Goal: Task Accomplishment & Management: Manage account settings

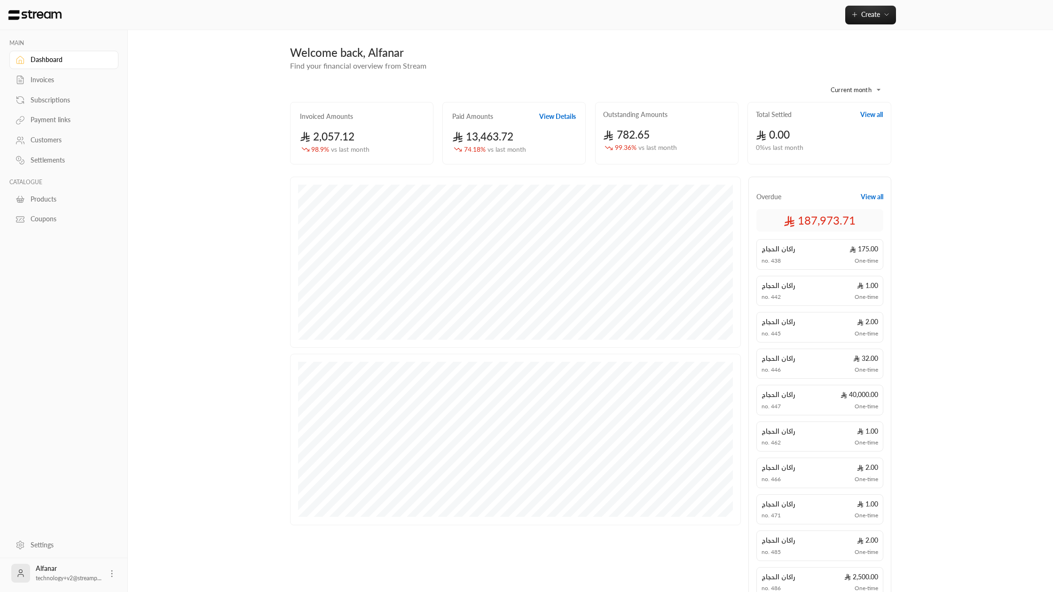
click at [78, 76] on div "Invoices" at bounding box center [69, 79] width 76 height 9
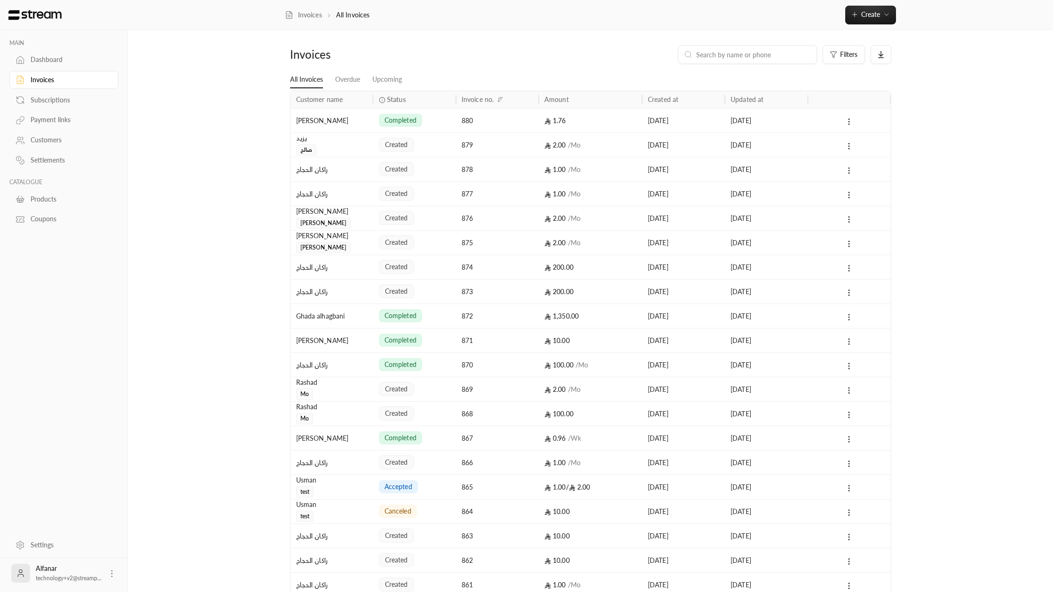
drag, startPoint x: 92, startPoint y: 571, endPoint x: 100, endPoint y: 573, distance: 8.7
click at [93, 571] on div "Alfanar technology+v2@streamp..." at bounding box center [69, 573] width 66 height 19
click at [109, 574] on icon at bounding box center [111, 573] width 9 height 9
click at [111, 569] on li "Logout" at bounding box center [97, 573] width 34 height 15
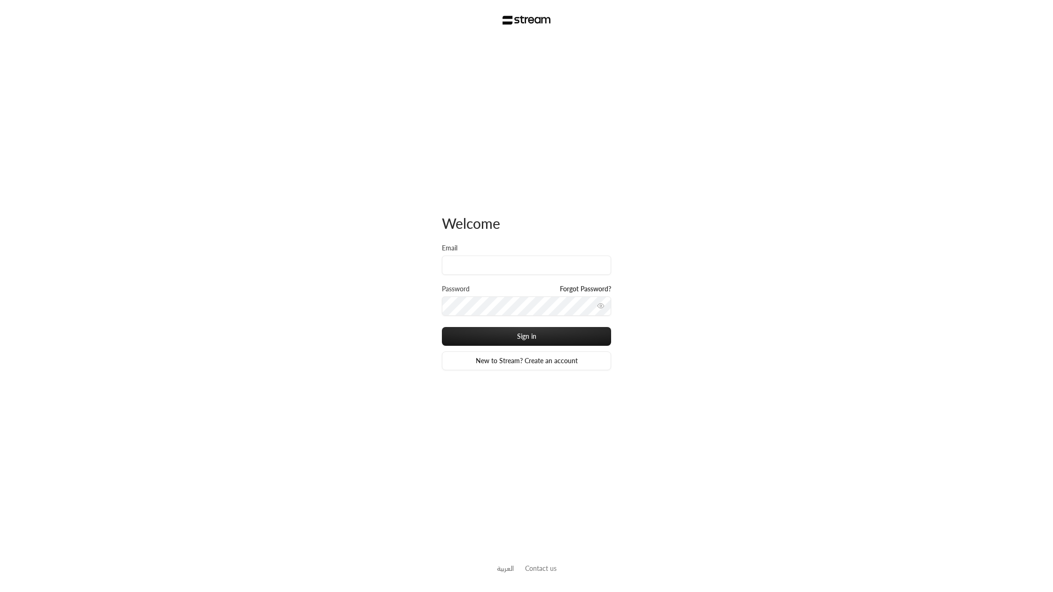
click at [490, 275] on div "Email" at bounding box center [526, 263] width 169 height 41
click at [490, 267] on input "Email" at bounding box center [526, 265] width 169 height 19
type input "technology+billing@streampay.sa"
click at [554, 332] on button "Sign in" at bounding box center [526, 336] width 169 height 19
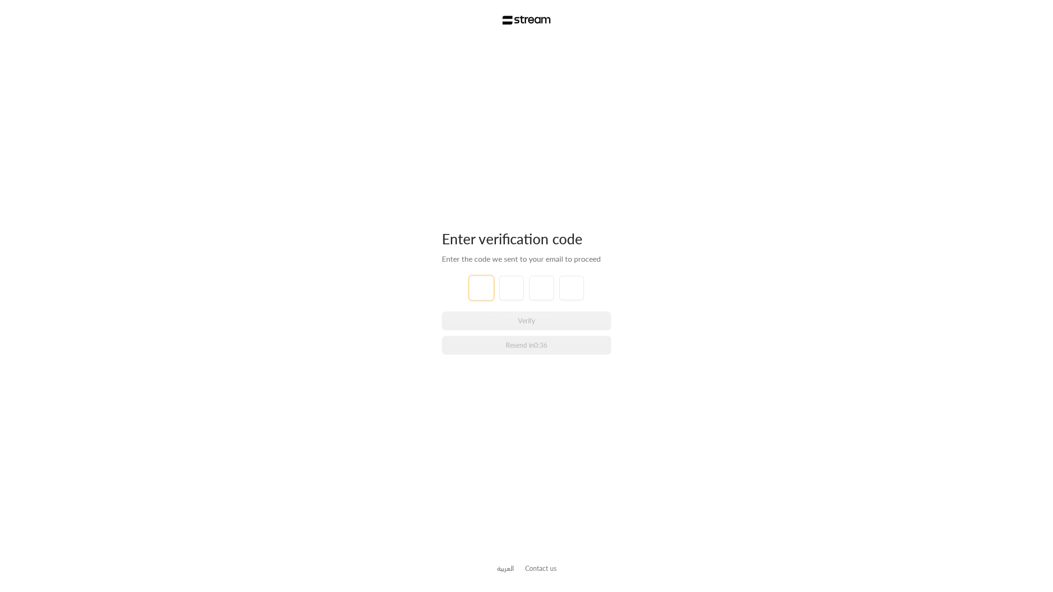
type input "5"
type input "6"
type input "7"
type input "6"
